Goal: Task Accomplishment & Management: Manage account settings

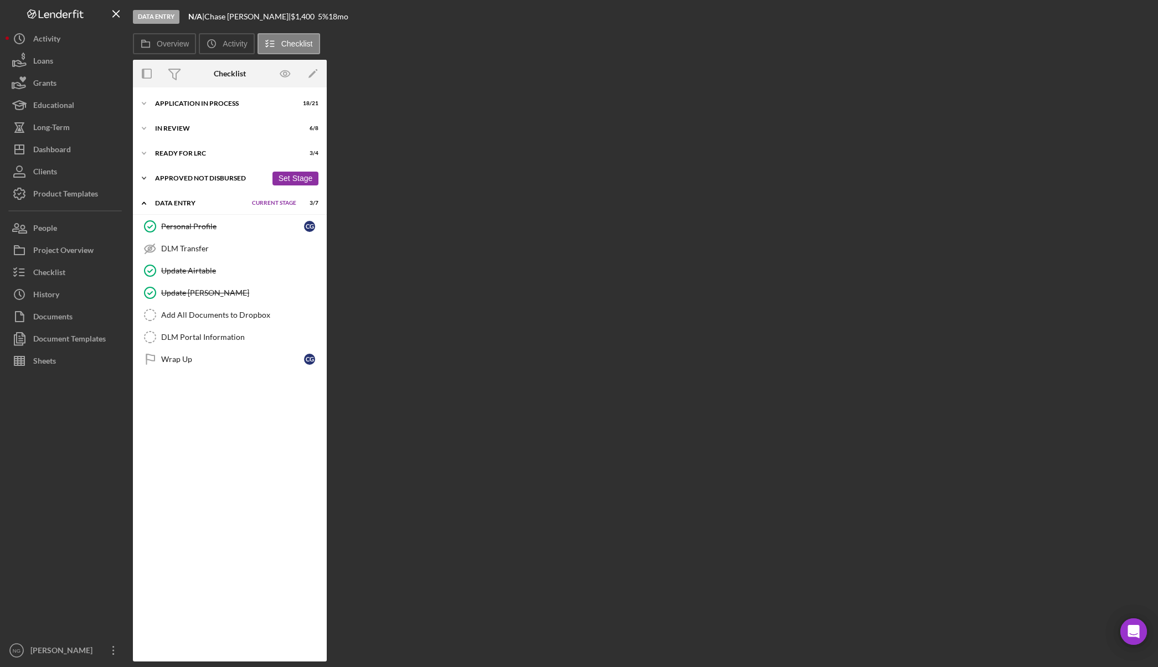
click at [189, 178] on div "Approved Not Disbursed" at bounding box center [211, 178] width 112 height 7
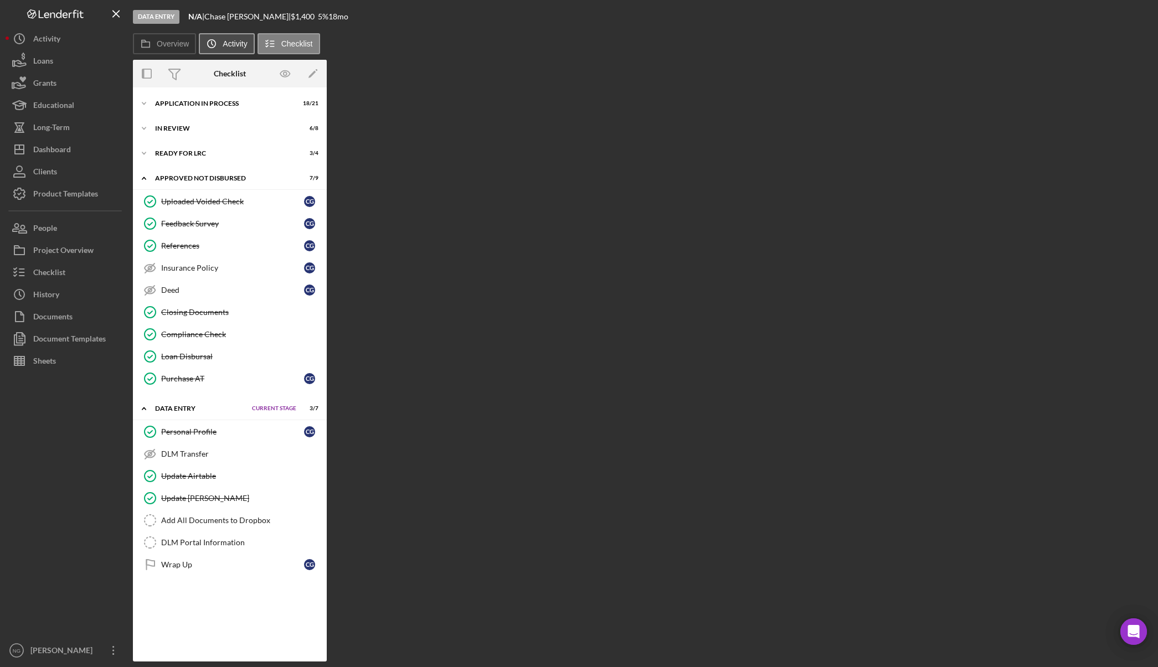
click at [225, 44] on label "Activity" at bounding box center [235, 43] width 24 height 9
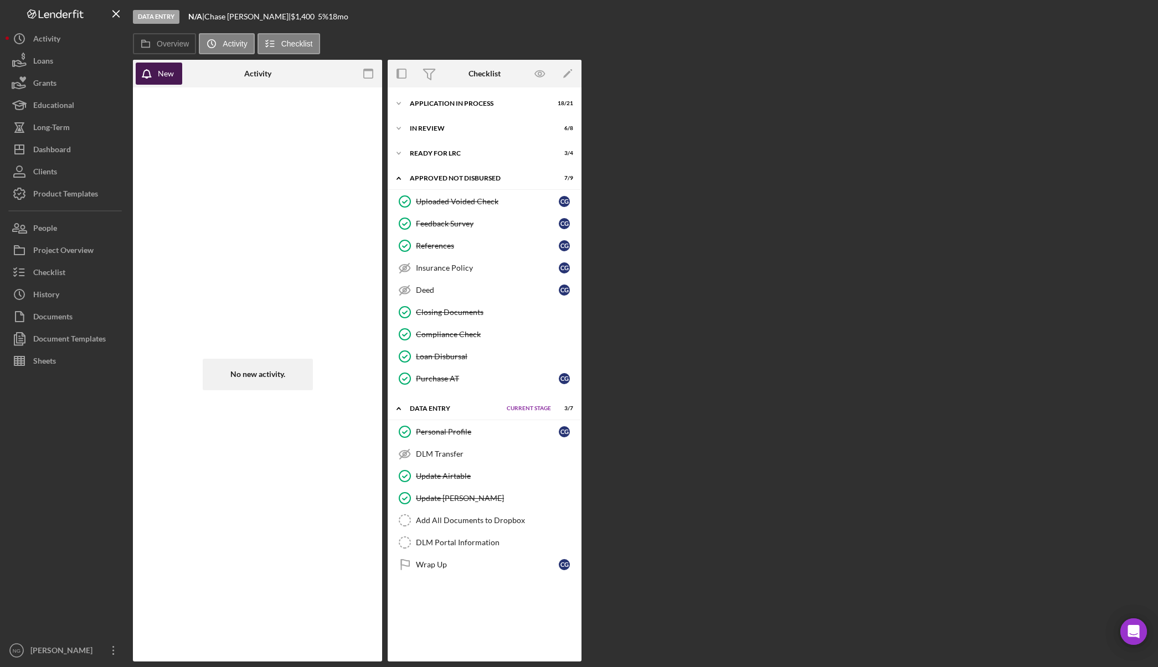
click at [165, 76] on div "New" at bounding box center [166, 74] width 16 height 22
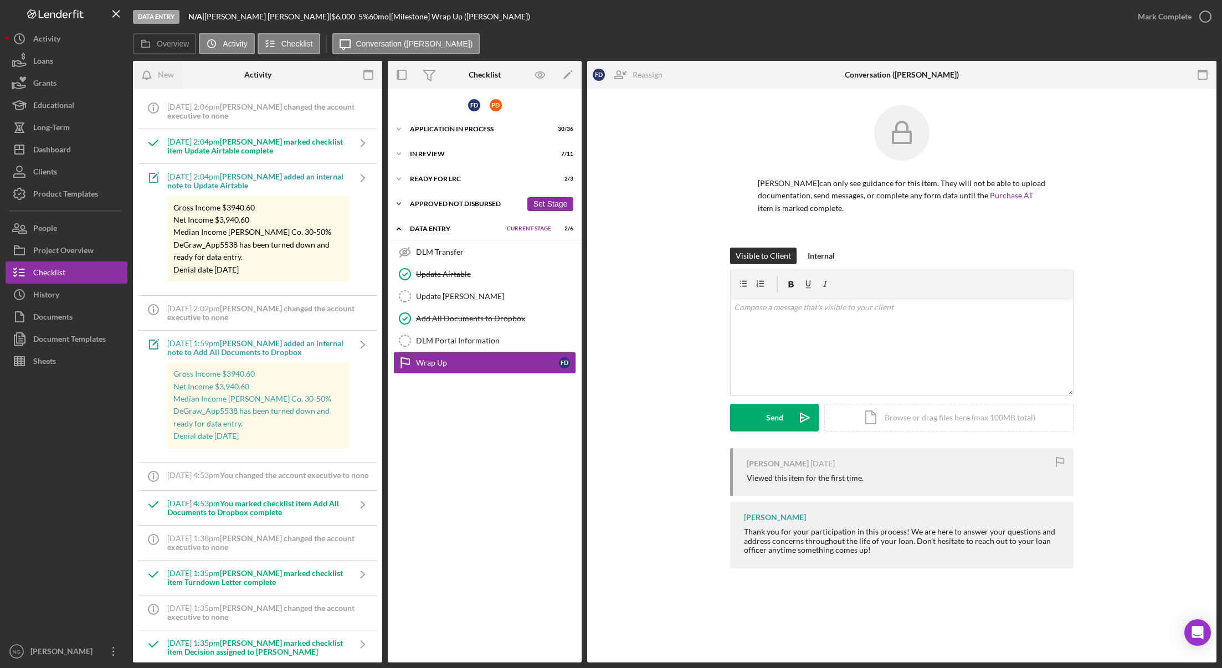
click at [435, 202] on div "Approved Not Disbursed" at bounding box center [466, 203] width 112 height 7
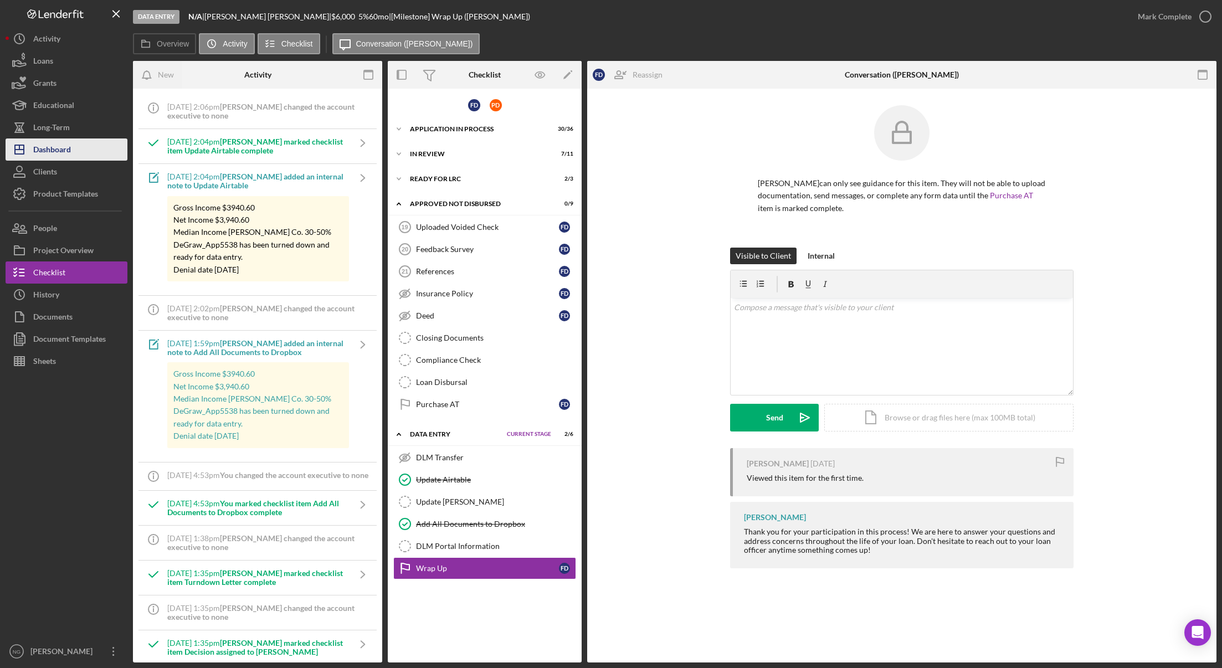
click at [65, 155] on div "Dashboard" at bounding box center [52, 150] width 38 height 25
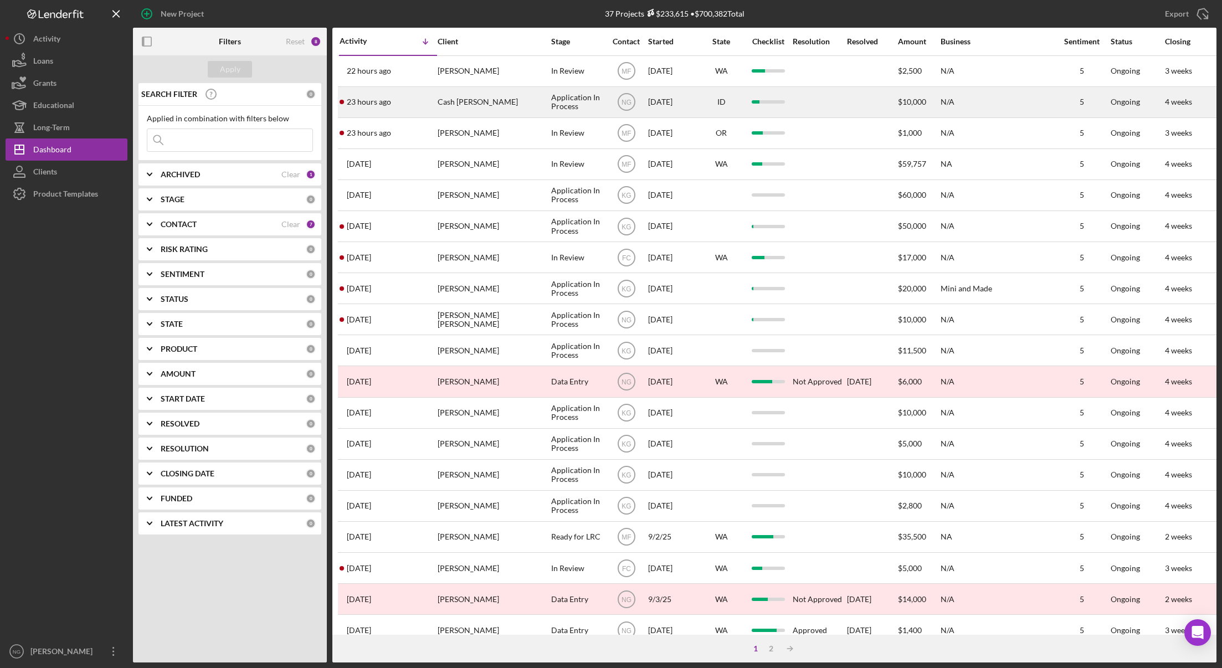
click at [432, 101] on div "23 hours ago Cash Bridwell" at bounding box center [387, 101] width 97 height 29
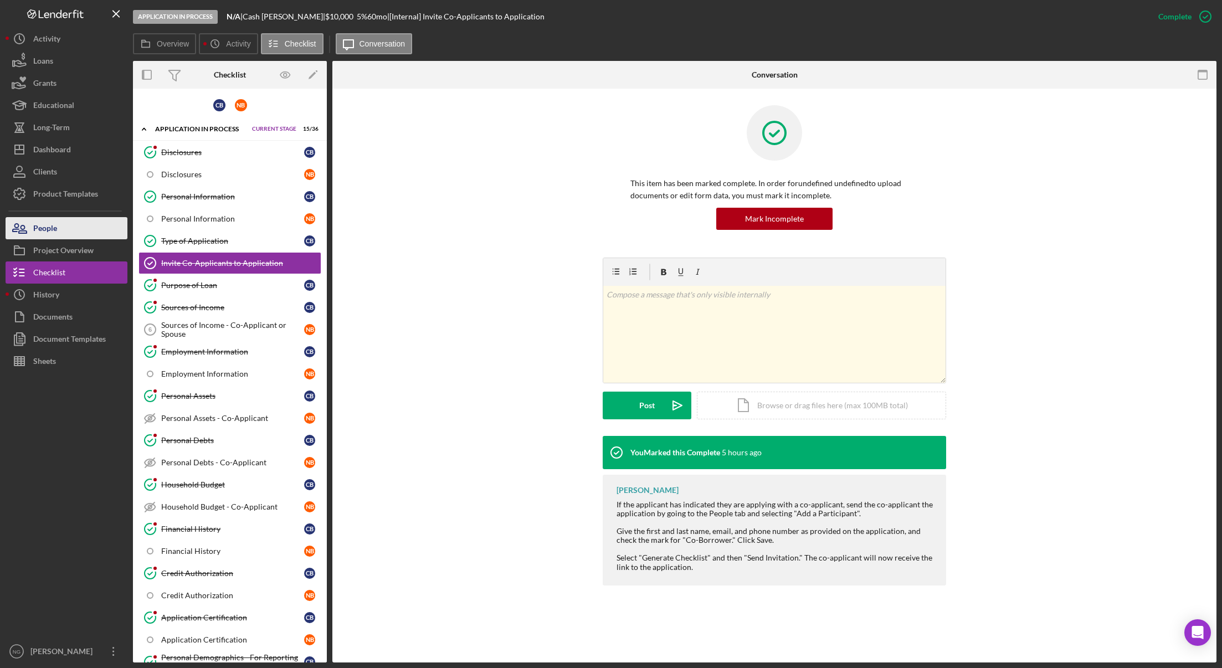
click at [68, 225] on button "People" at bounding box center [67, 228] width 122 height 22
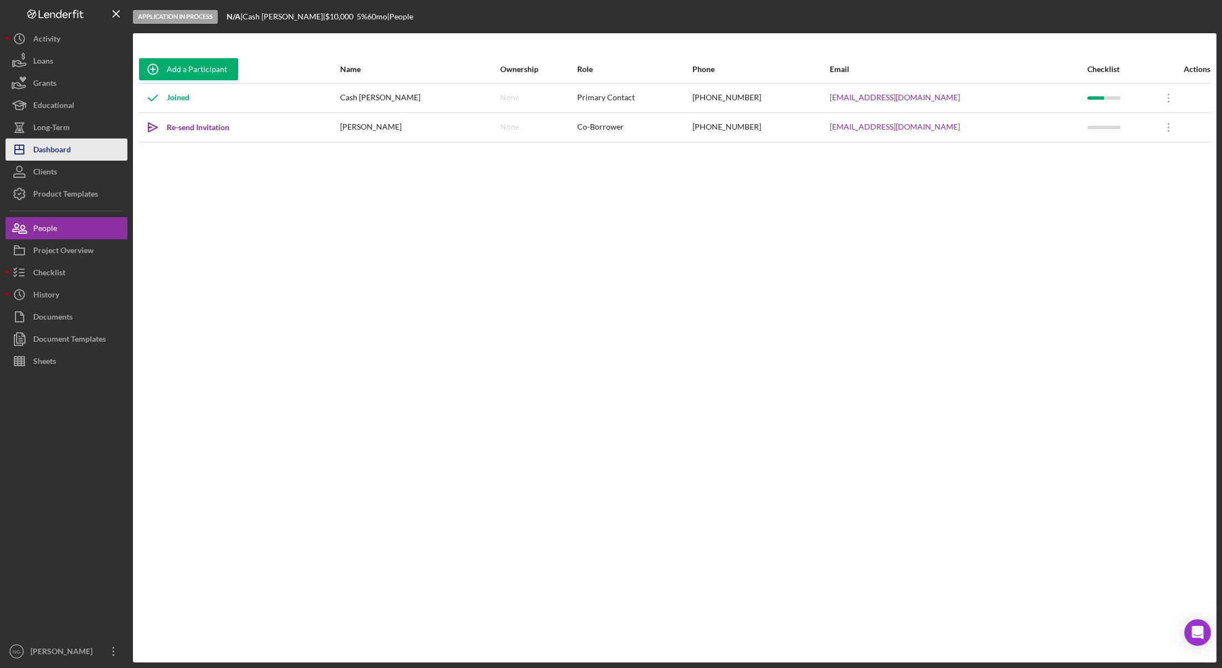
click at [61, 148] on div "Dashboard" at bounding box center [52, 150] width 38 height 25
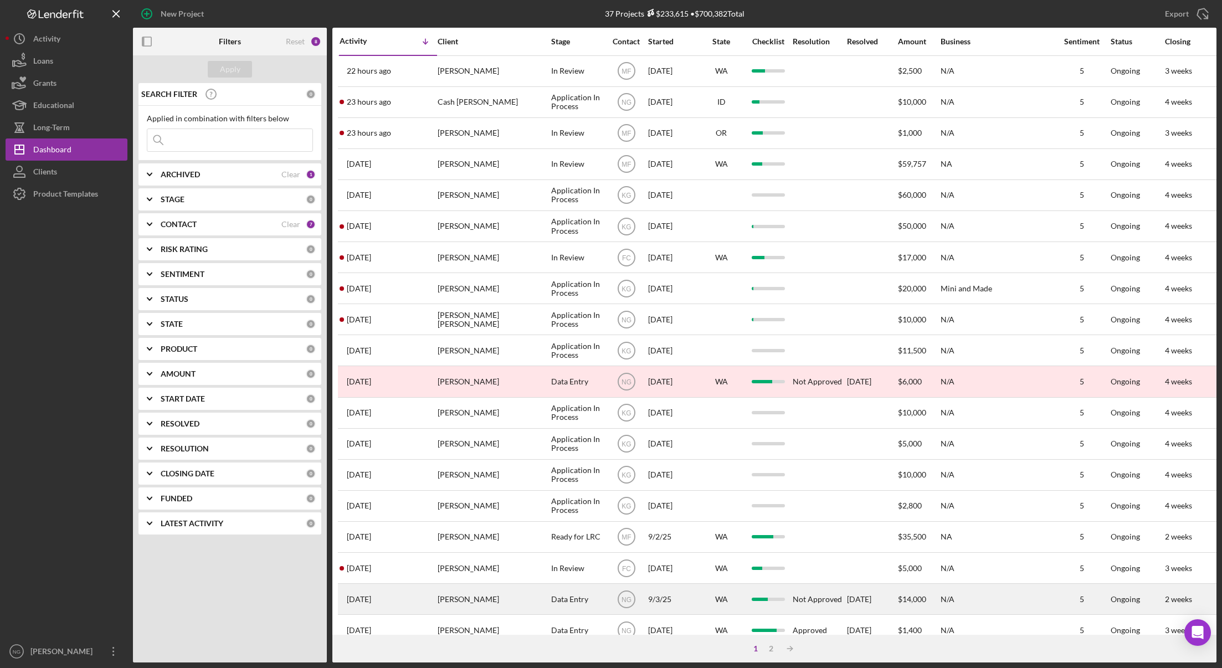
click at [583, 604] on div "Data Entry" at bounding box center [577, 598] width 53 height 29
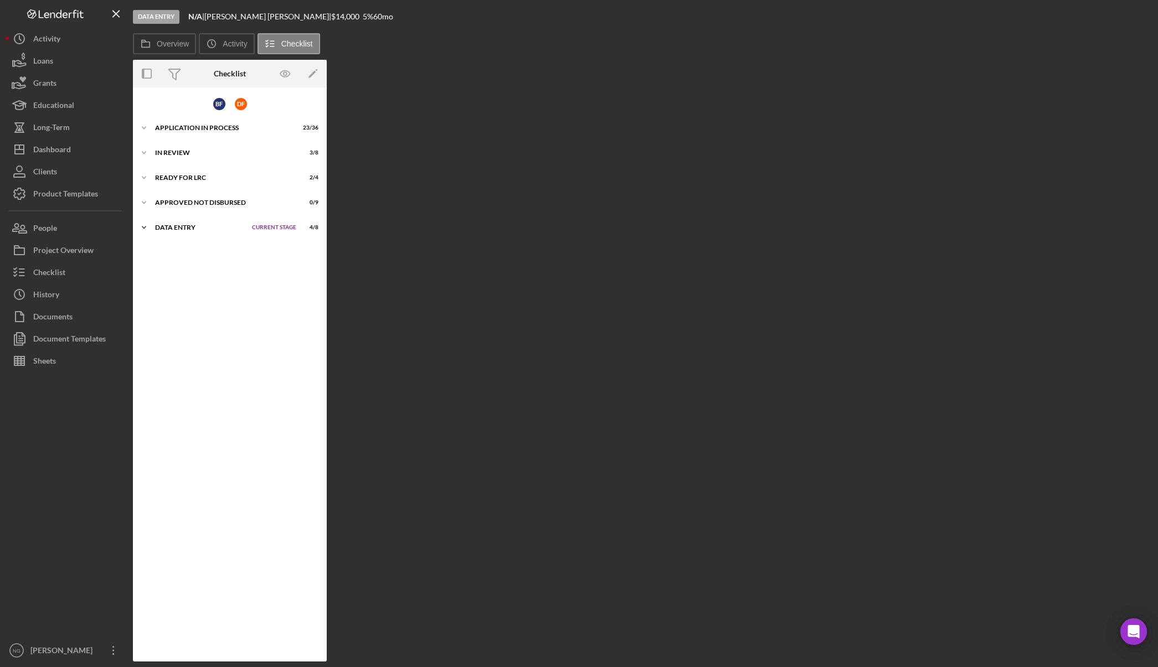
click at [200, 231] on div "Icon/Expander Data Entry Current Stage 4 / 8 Set Stage" at bounding box center [230, 228] width 194 height 22
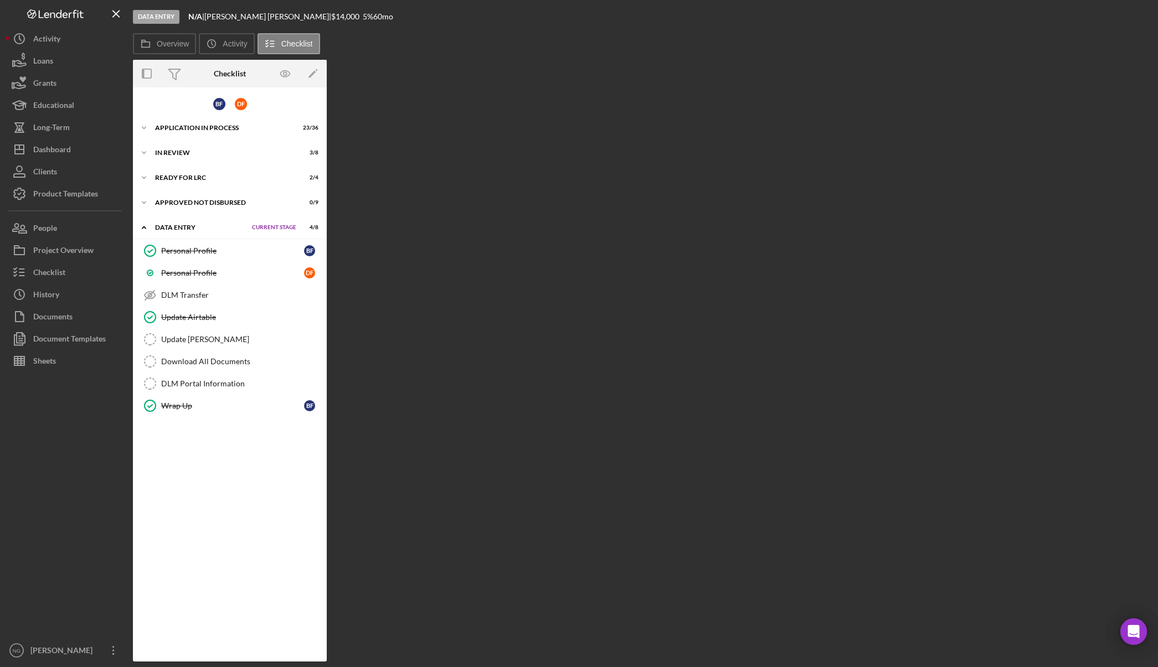
click at [856, 134] on div "Overview Internal Workflow Stage Data Entry Icon/Dropdown Arrow Archive (can un…" at bounding box center [643, 361] width 1020 height 602
click at [213, 41] on icon "Icon/History" at bounding box center [211, 44] width 22 height 22
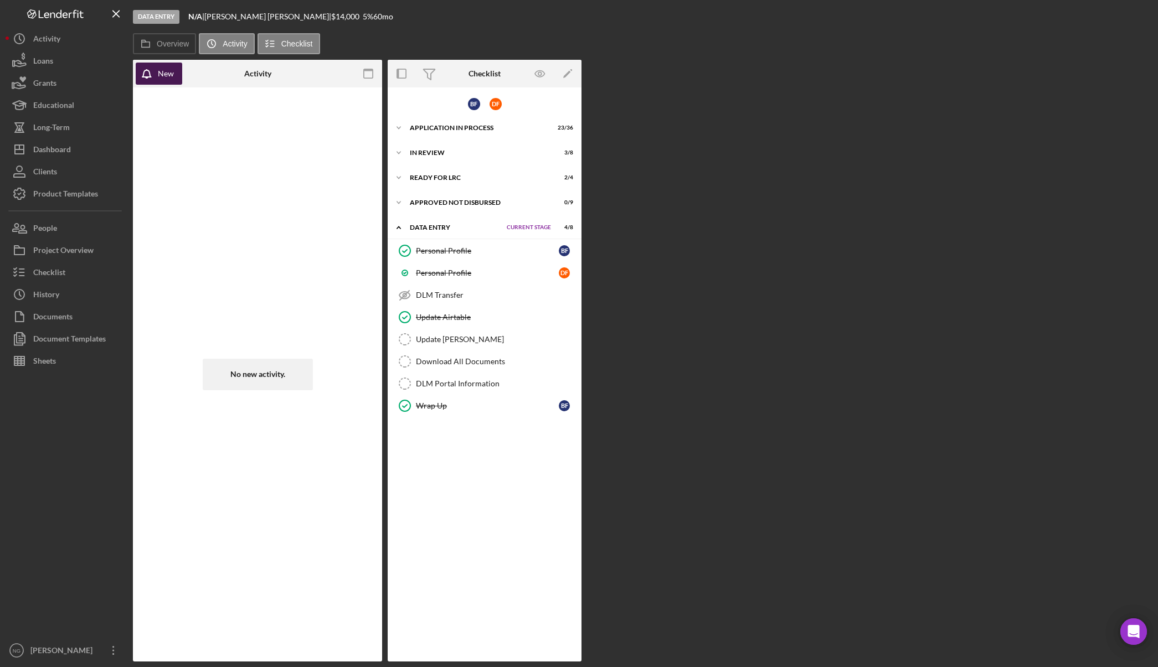
click at [168, 76] on div "New" at bounding box center [166, 74] width 16 height 22
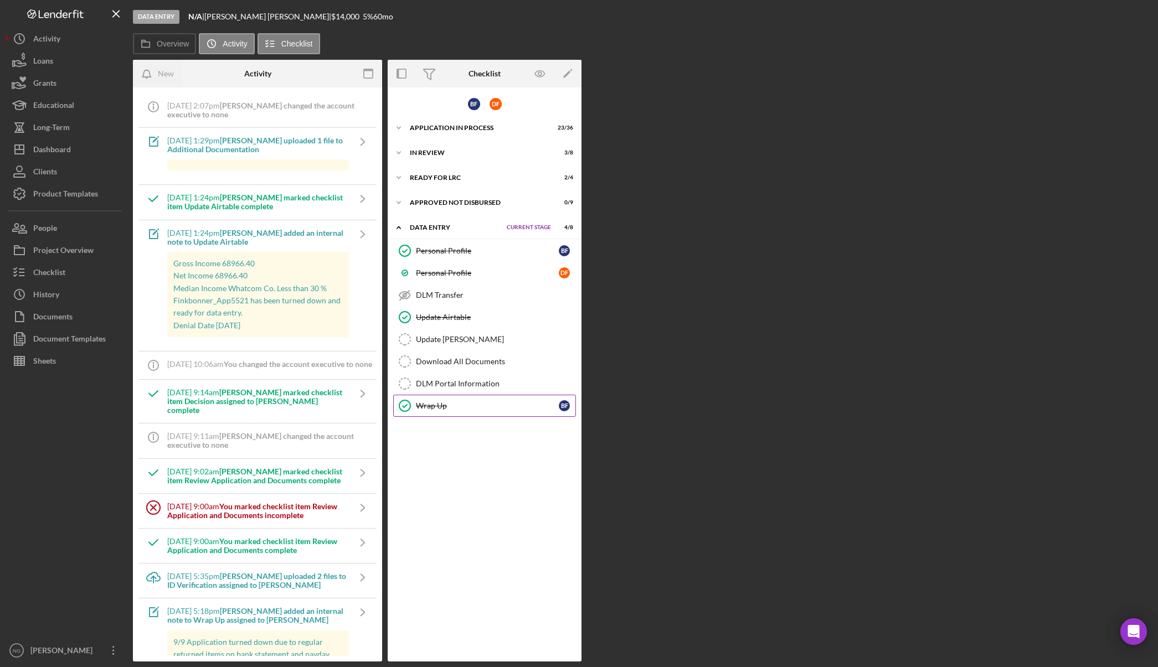
click at [455, 401] on div "Wrap Up" at bounding box center [487, 405] width 143 height 9
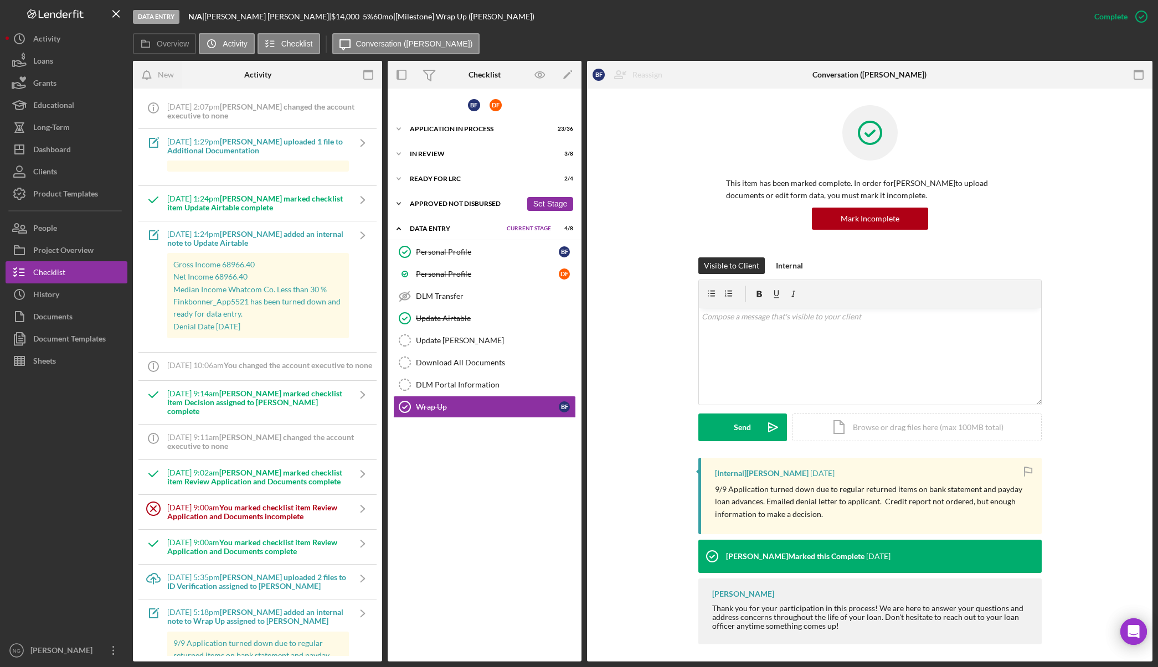
click at [479, 201] on div "Approved Not Disbursed" at bounding box center [466, 203] width 112 height 7
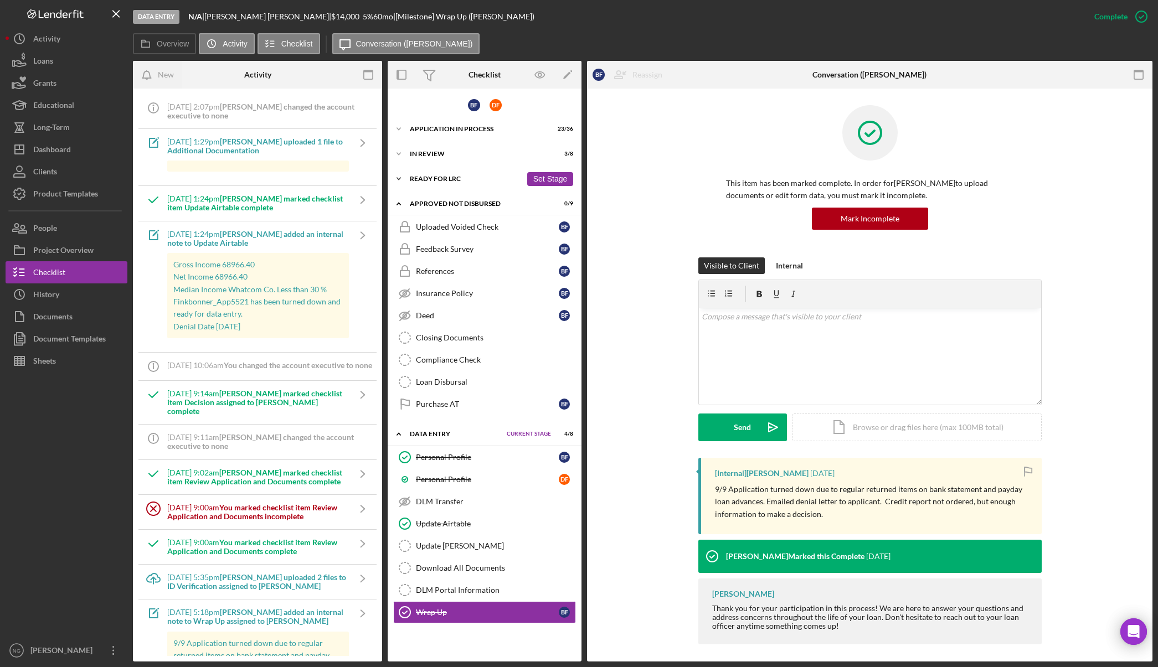
click at [471, 182] on div "Icon/Expander Ready for LRC 2 / 4 Set Stage" at bounding box center [485, 179] width 194 height 22
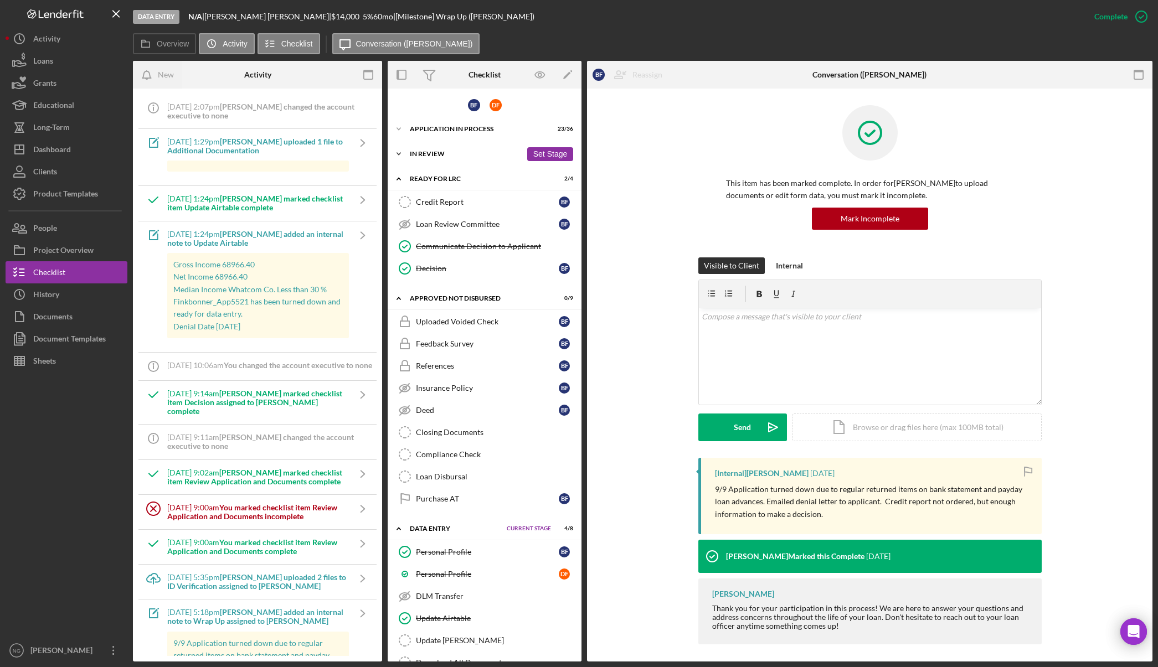
click at [458, 152] on div "In Review" at bounding box center [466, 154] width 112 height 7
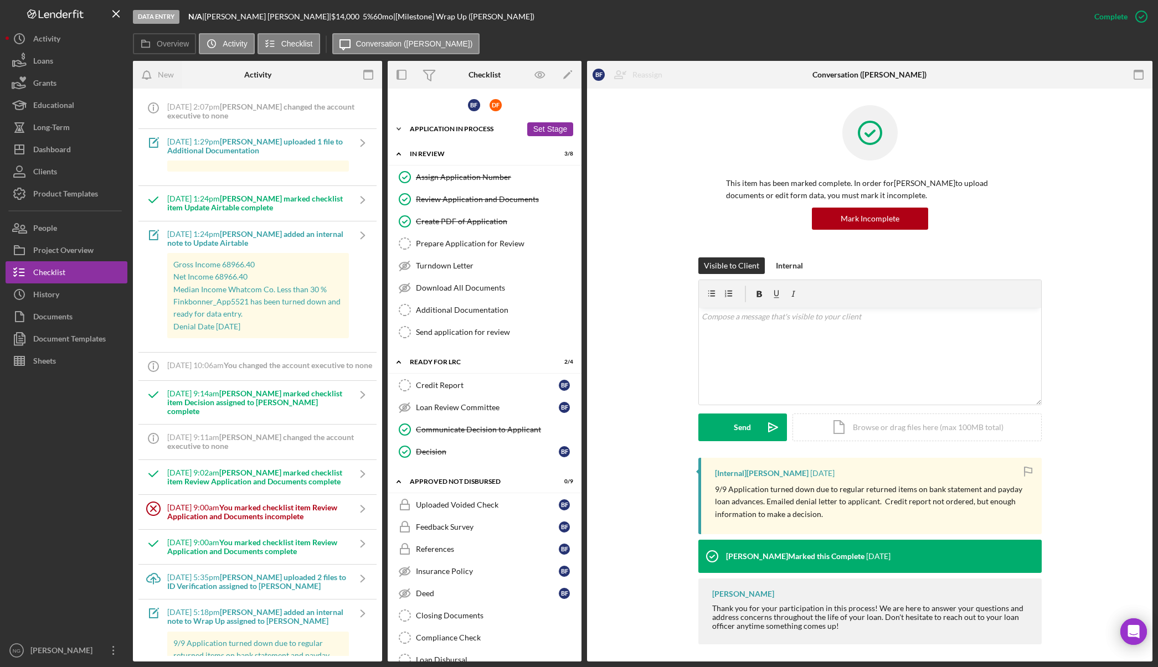
click at [461, 133] on div "Icon/Expander Application In Process 23 / 36 Set Stage" at bounding box center [485, 129] width 194 height 22
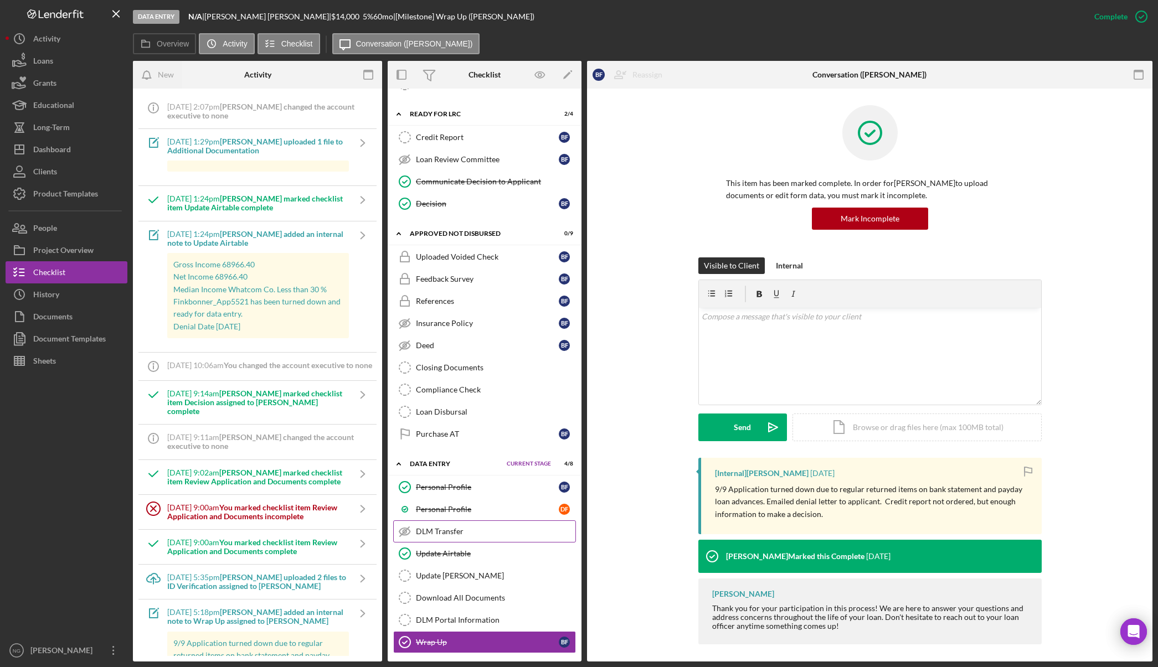
scroll to position [1054, 0]
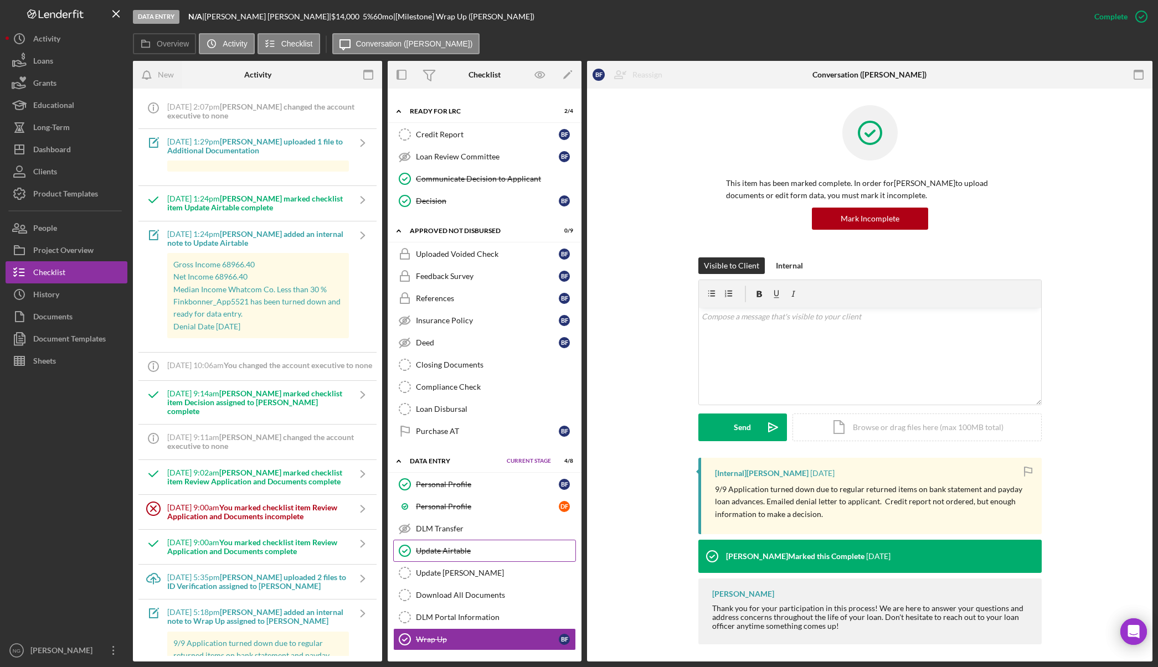
click at [465, 553] on div "Update Airtable" at bounding box center [495, 551] width 159 height 9
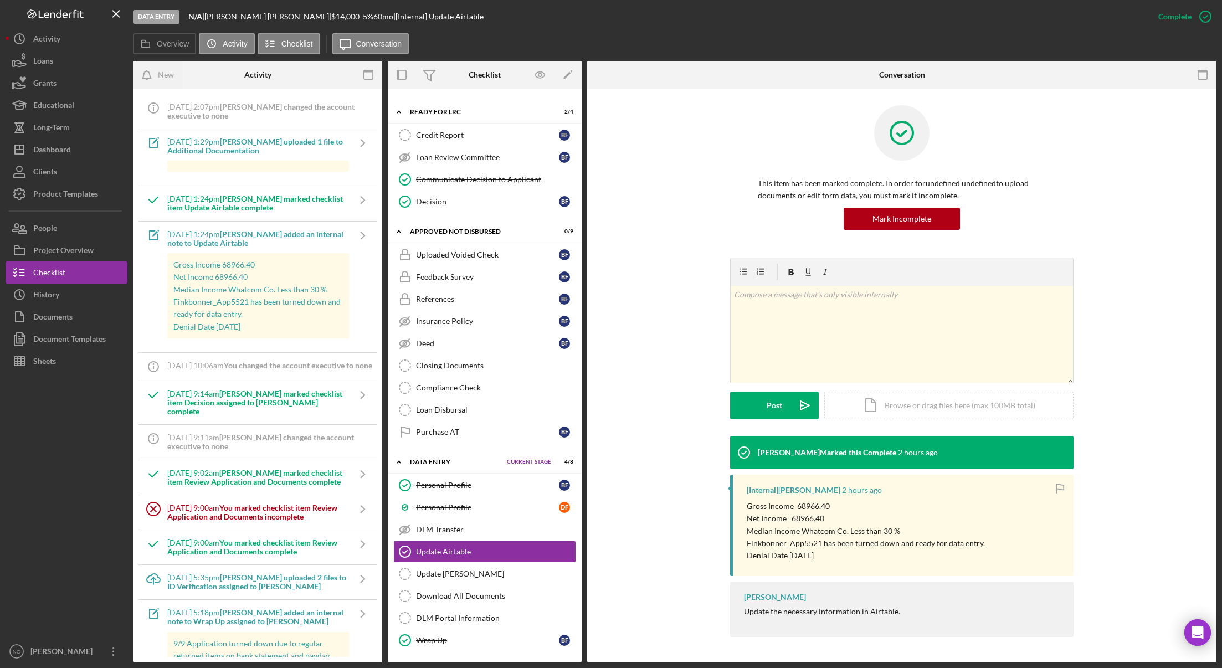
scroll to position [1054, 0]
